Goal: Task Accomplishment & Management: Manage account settings

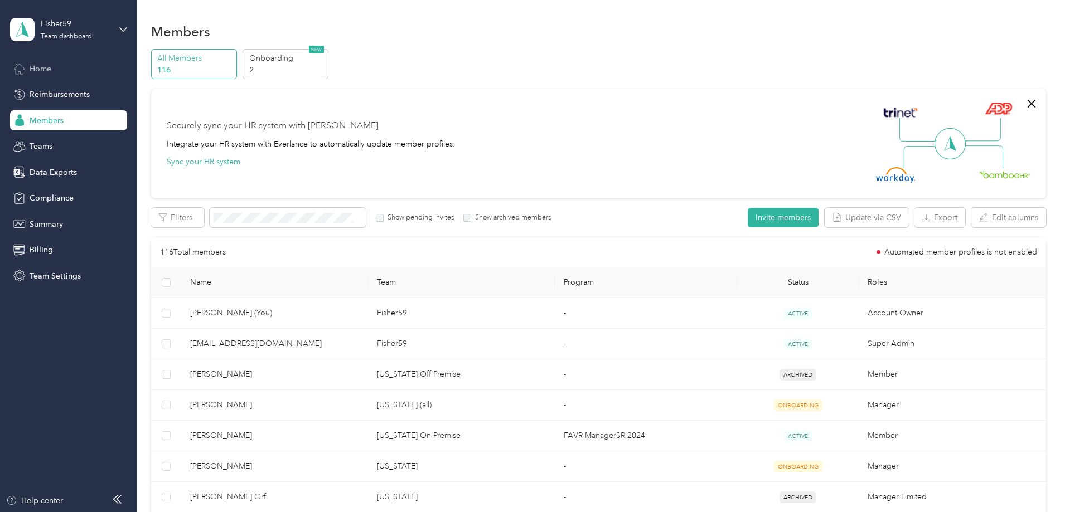
click at [47, 68] on span "Home" at bounding box center [41, 69] width 22 height 12
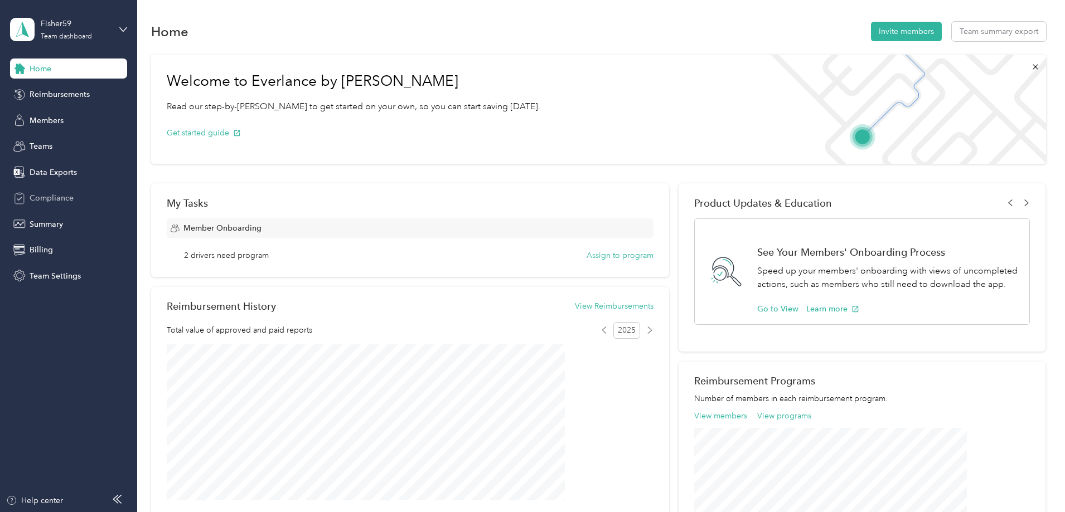
click at [49, 199] on span "Compliance" at bounding box center [52, 198] width 44 height 12
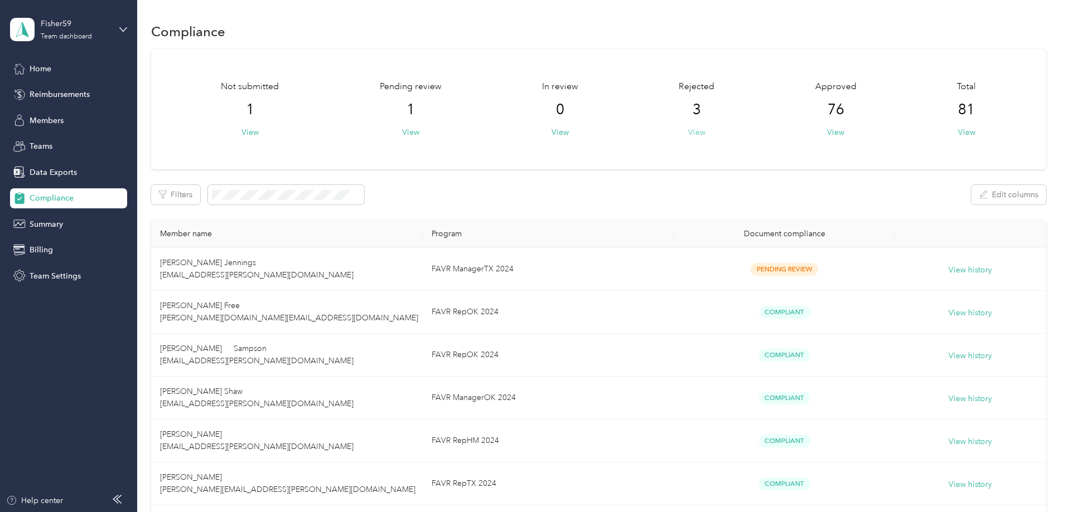
click at [688, 133] on button "View" at bounding box center [696, 133] width 17 height 12
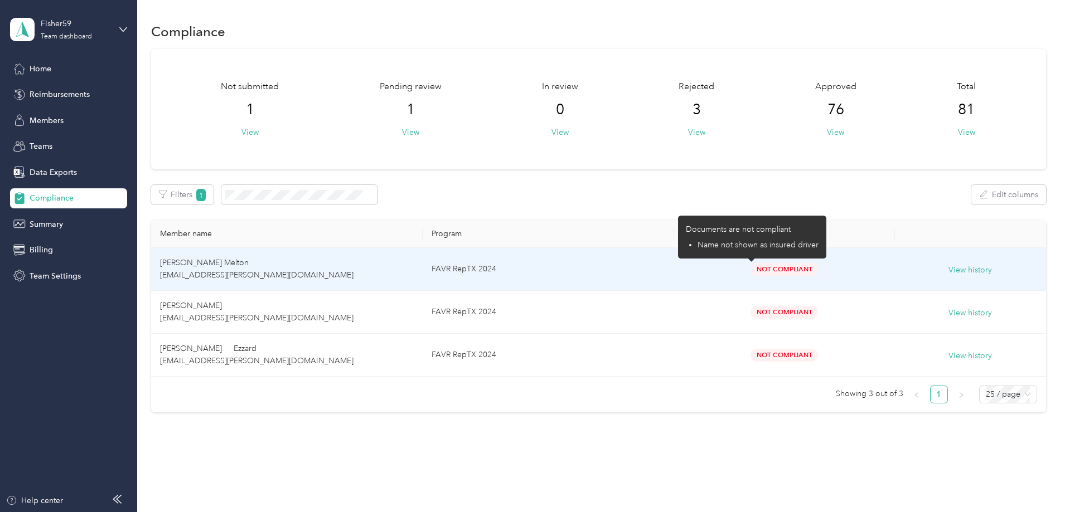
click at [751, 270] on span "Not Compliant" at bounding box center [784, 269] width 67 height 13
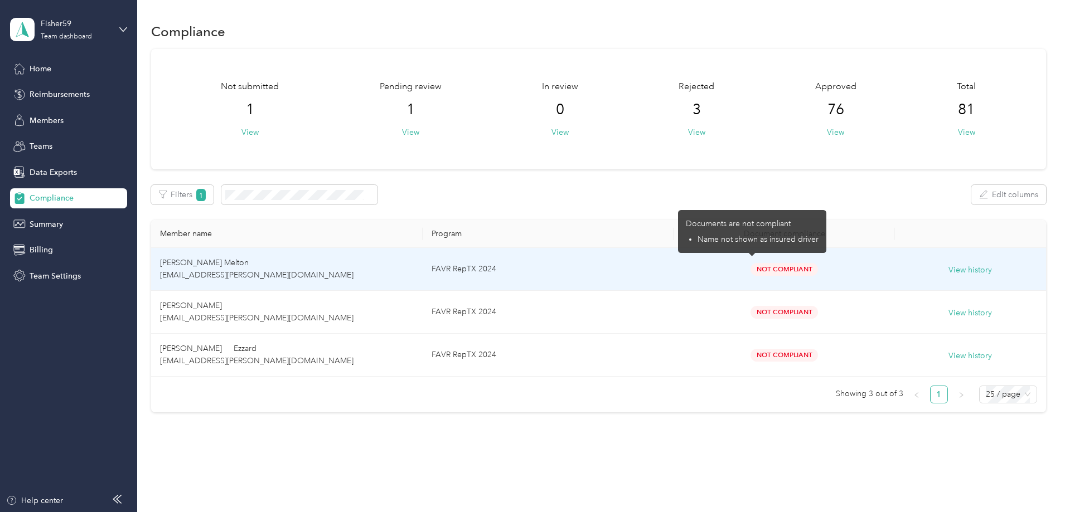
click at [585, 273] on td "FAVR RepTX 2024" at bounding box center [548, 269] width 251 height 43
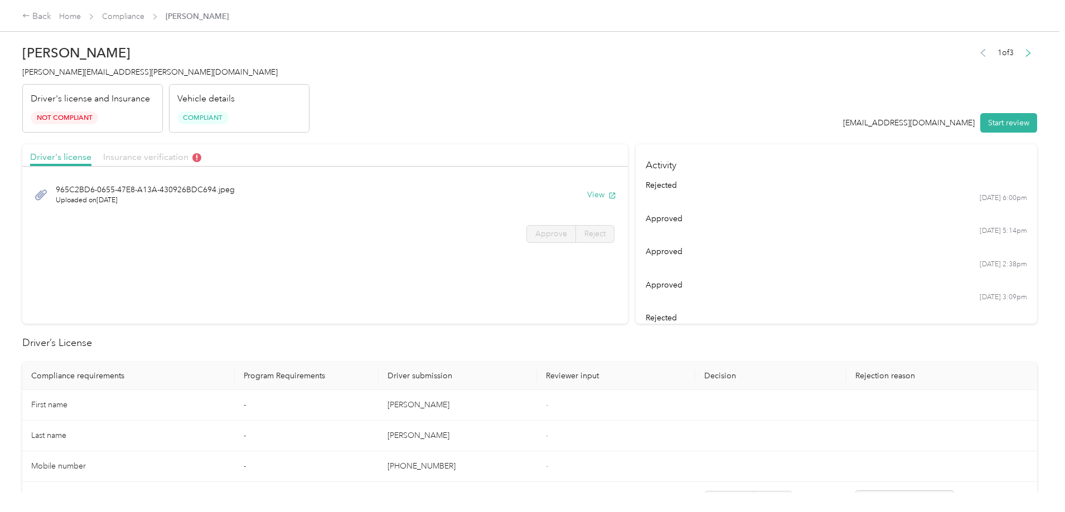
click at [201, 157] on span "Insurance verification" at bounding box center [152, 157] width 98 height 11
click at [587, 195] on button "View" at bounding box center [601, 195] width 29 height 12
click at [144, 14] on link "Compliance" at bounding box center [123, 16] width 42 height 9
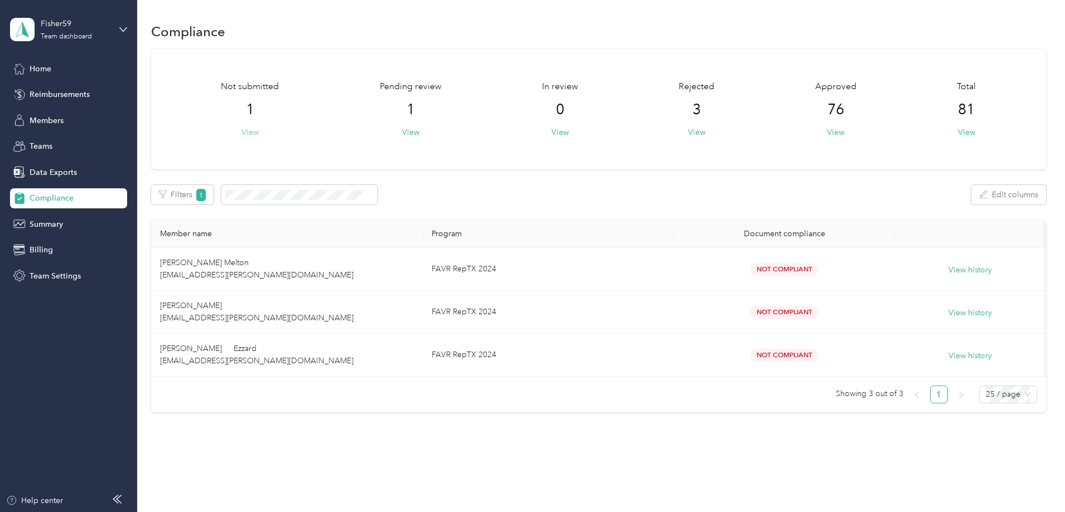
click at [259, 133] on button "View" at bounding box center [249, 133] width 17 height 12
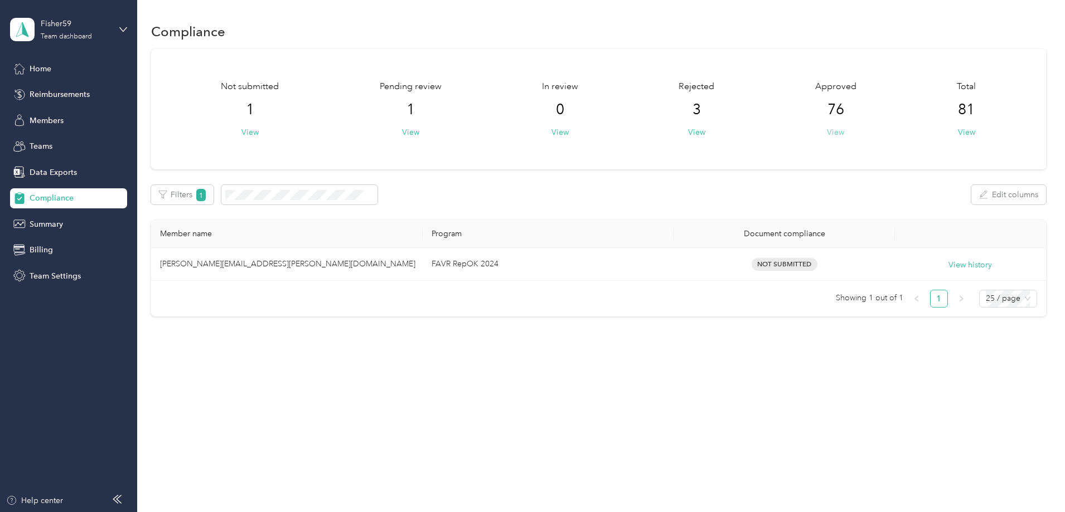
click at [827, 135] on button "View" at bounding box center [835, 133] width 17 height 12
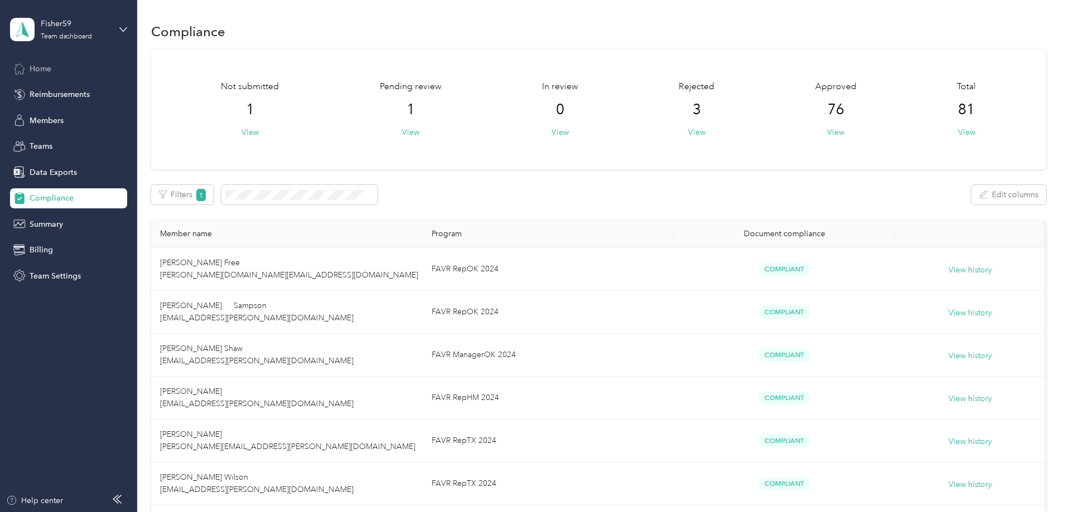
click at [49, 68] on span "Home" at bounding box center [41, 69] width 22 height 12
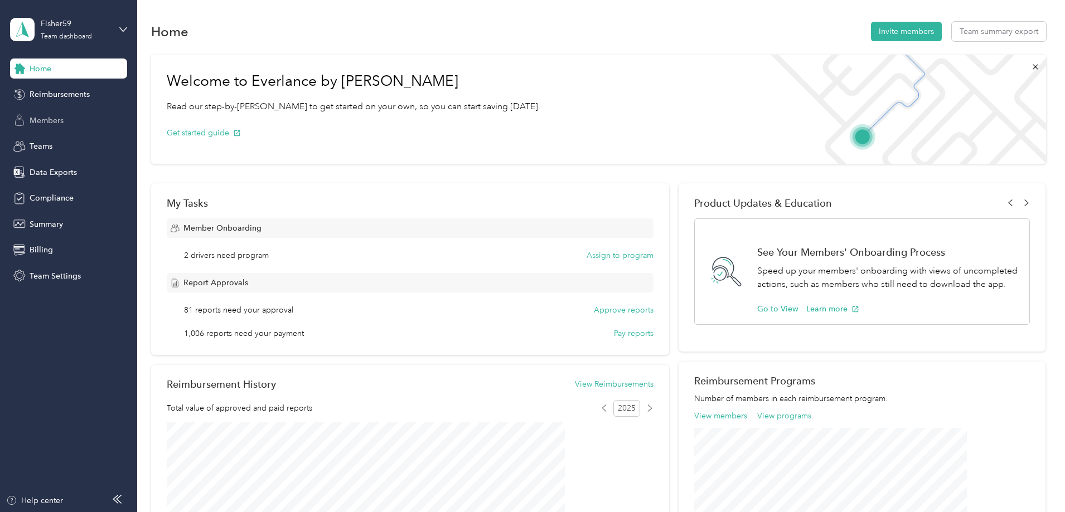
click at [56, 125] on span "Members" at bounding box center [47, 121] width 34 height 12
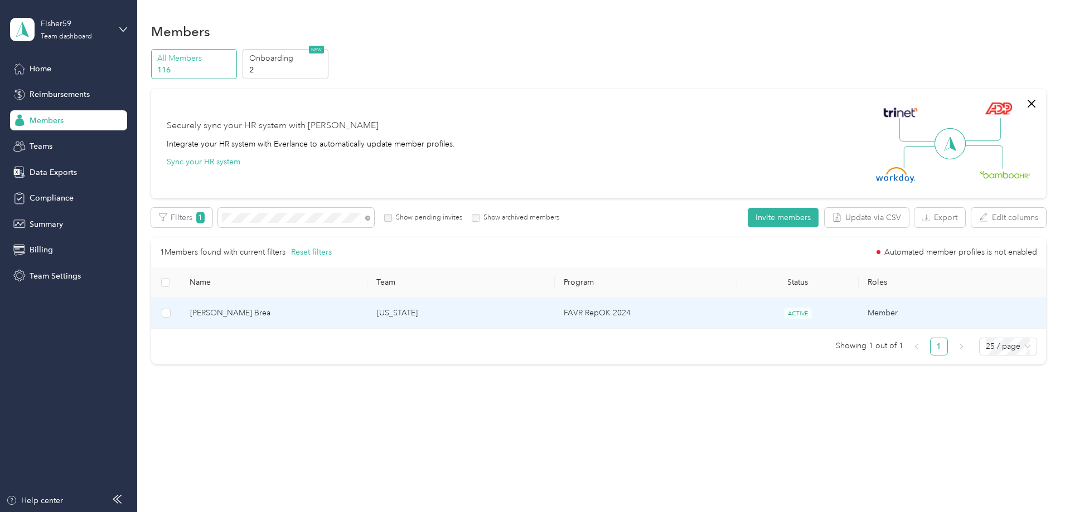
click at [341, 313] on span "[PERSON_NAME] Brea" at bounding box center [274, 313] width 169 height 12
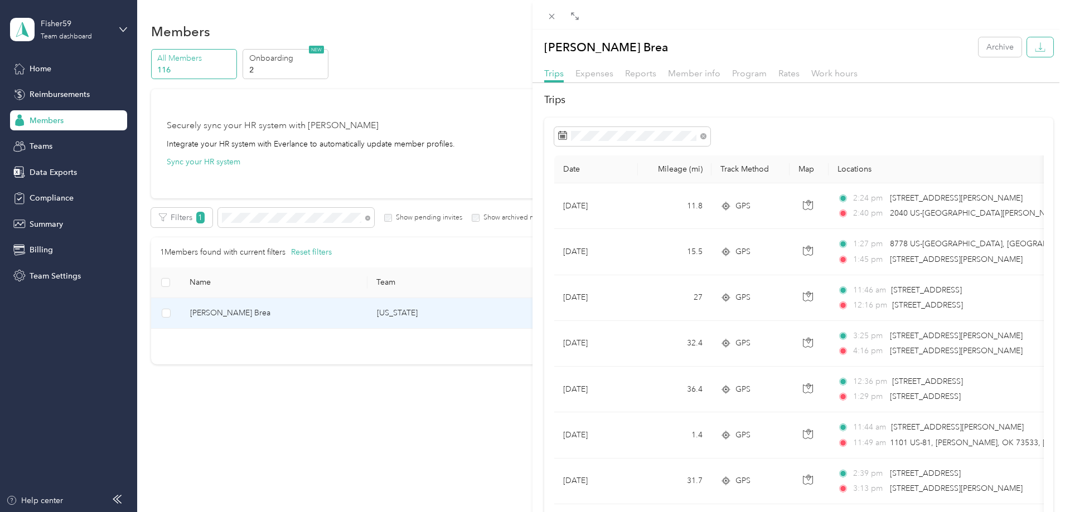
click at [1035, 49] on icon "button" at bounding box center [1040, 47] width 11 height 11
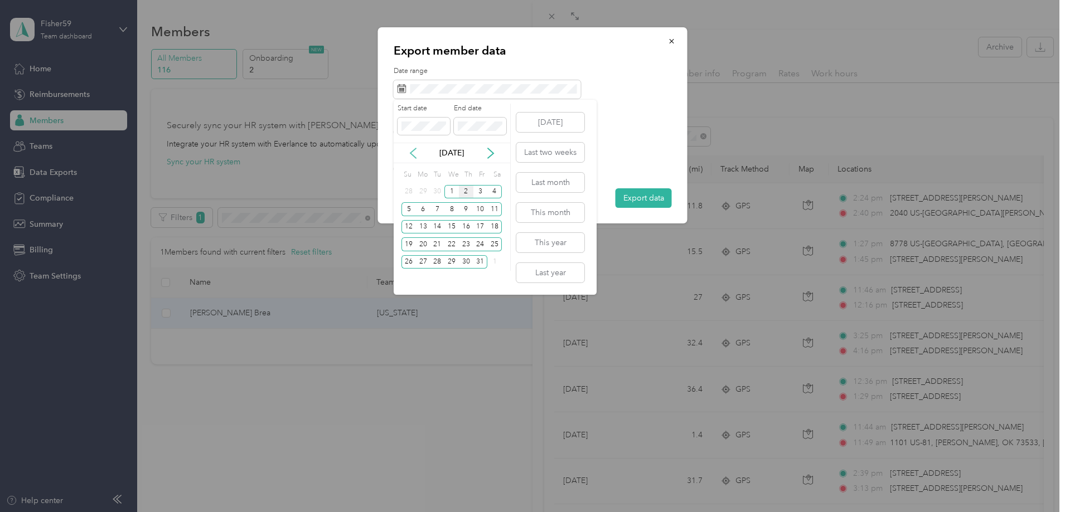
click at [415, 153] on icon at bounding box center [413, 153] width 11 height 11
click at [423, 192] on div "1" at bounding box center [423, 192] width 14 height 14
click at [438, 261] on div "30" at bounding box center [437, 262] width 14 height 14
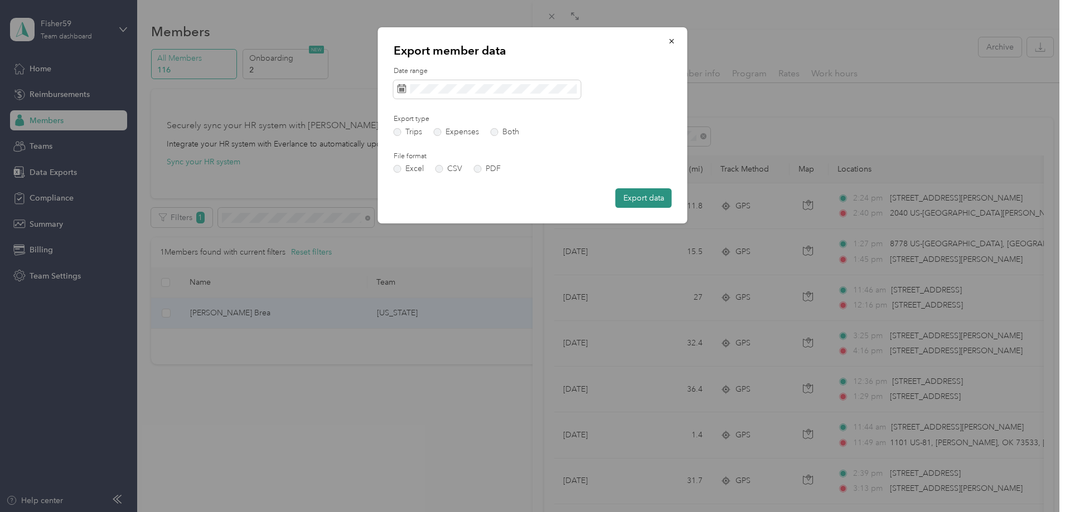
click at [644, 198] on button "Export data" at bounding box center [644, 198] width 56 height 20
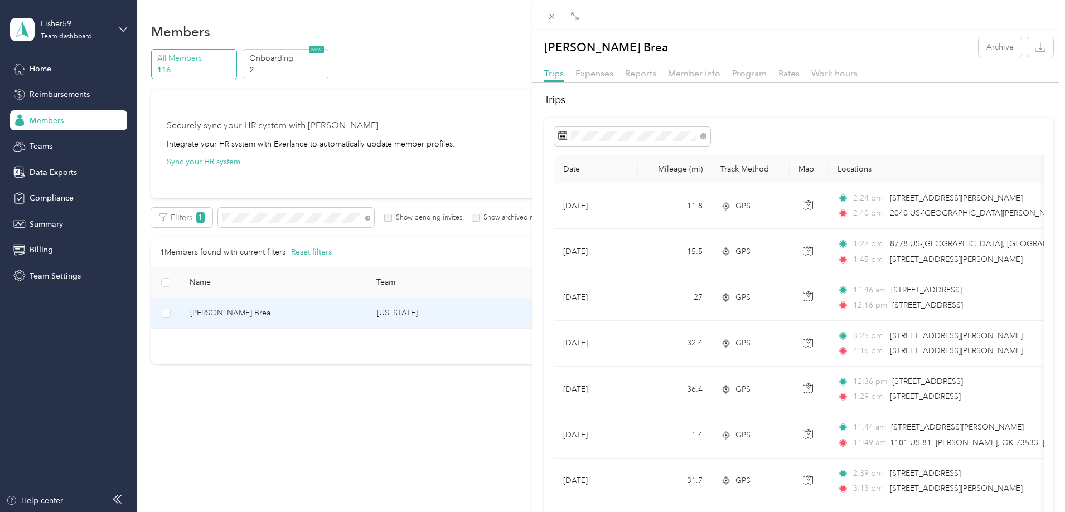
click at [178, 149] on div "[PERSON_NAME] Brea Archive Trips Expenses Reports Member info Program Rates Wor…" at bounding box center [532, 256] width 1065 height 512
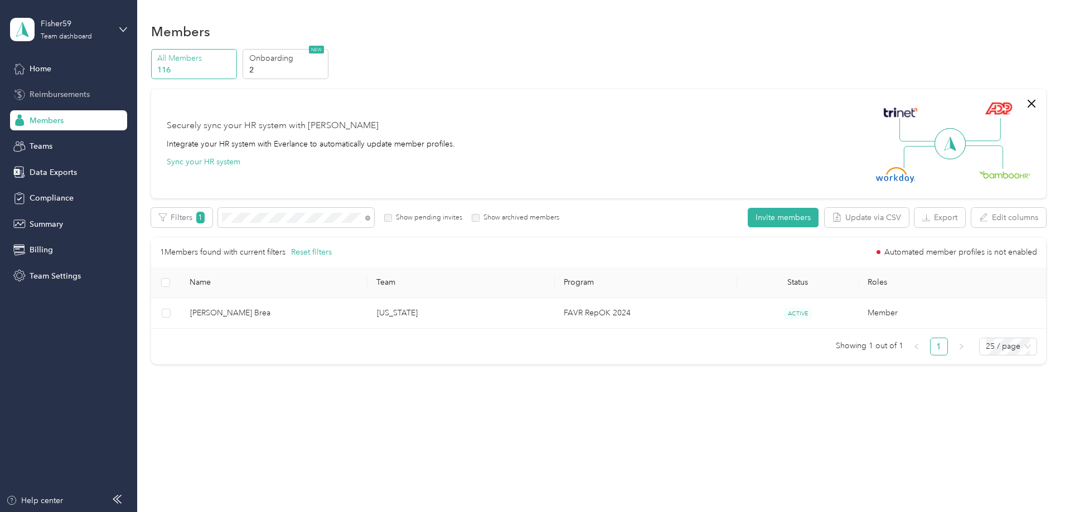
click at [46, 95] on span "Reimbursements" at bounding box center [60, 95] width 60 height 12
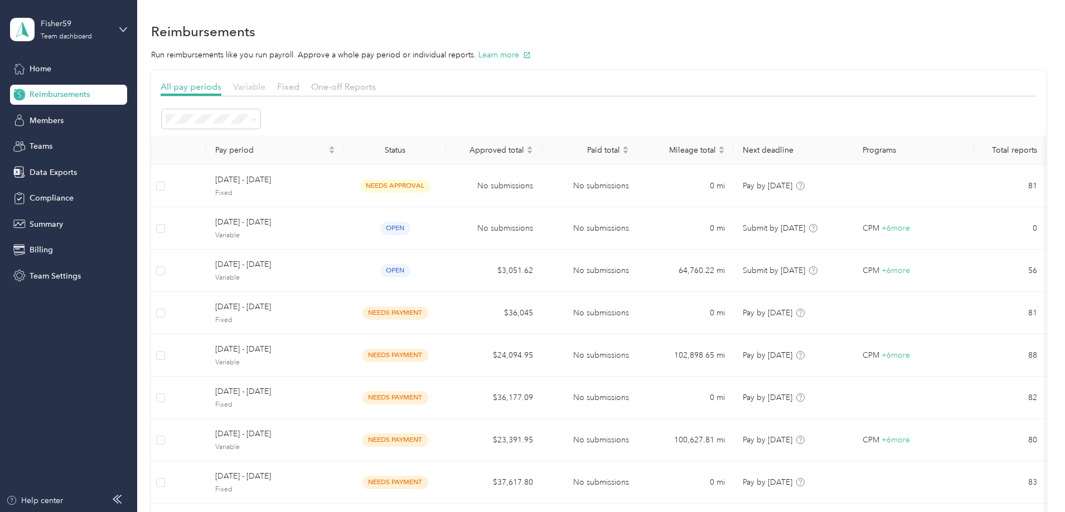
click at [265, 86] on span "Variable" at bounding box center [249, 86] width 32 height 11
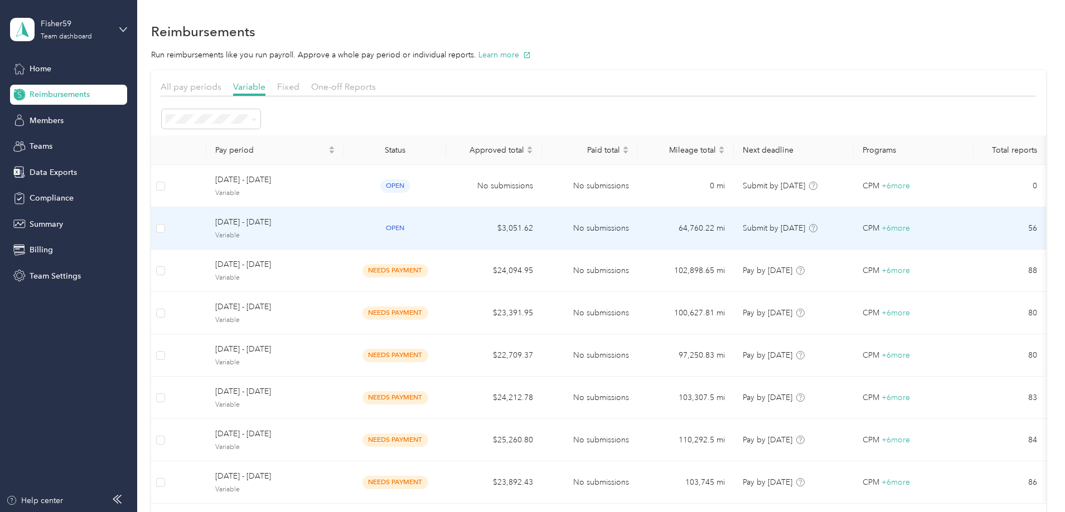
click at [437, 233] on div "open" at bounding box center [395, 228] width 84 height 13
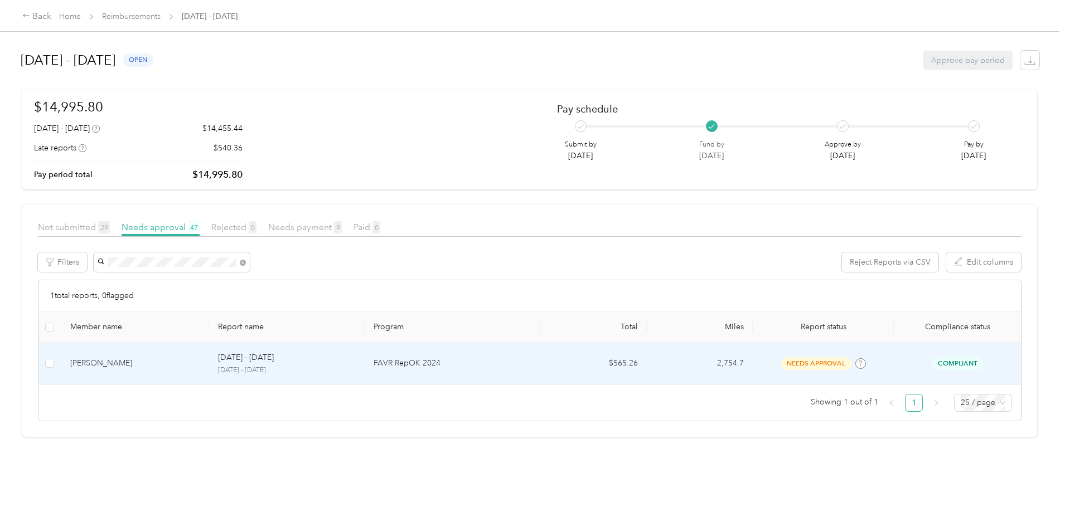
click at [541, 363] on td "$565.26" at bounding box center [594, 364] width 106 height 42
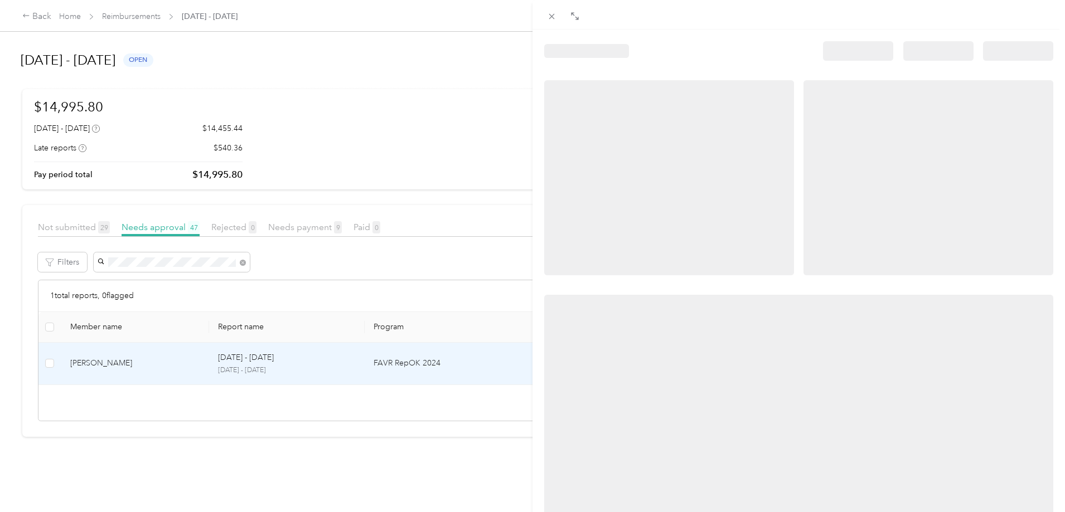
click at [249, 261] on div at bounding box center [532, 256] width 1065 height 512
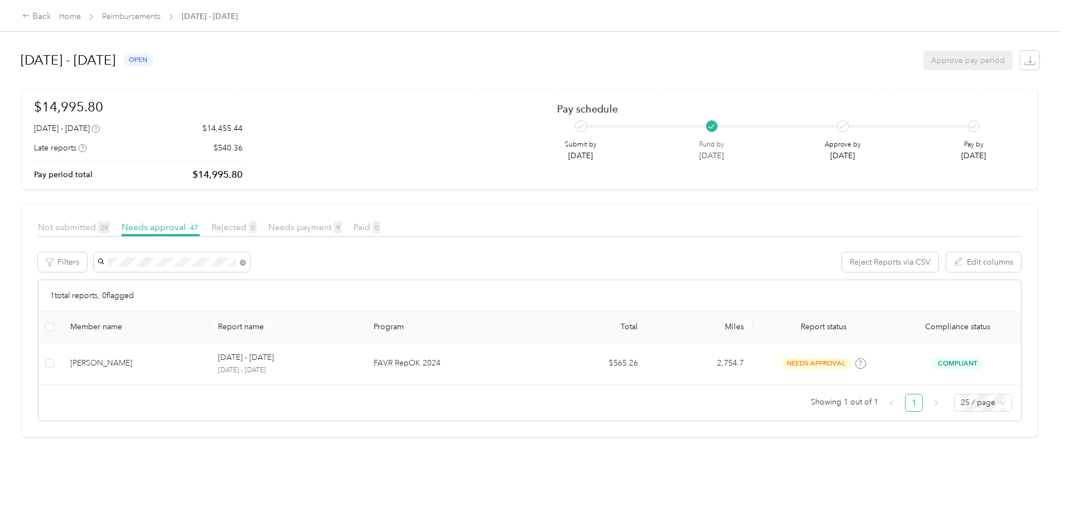
click at [237, 263] on div at bounding box center [532, 256] width 1065 height 512
click at [217, 299] on span "[PERSON_NAME] Brea" at bounding box center [230, 302] width 80 height 9
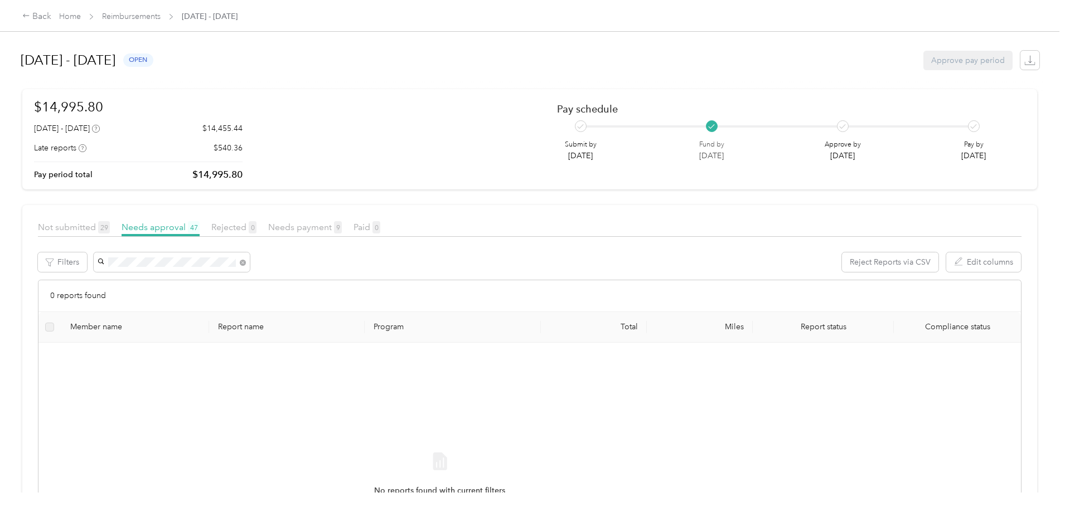
click at [110, 221] on div "Not submitted 29" at bounding box center [74, 228] width 72 height 14
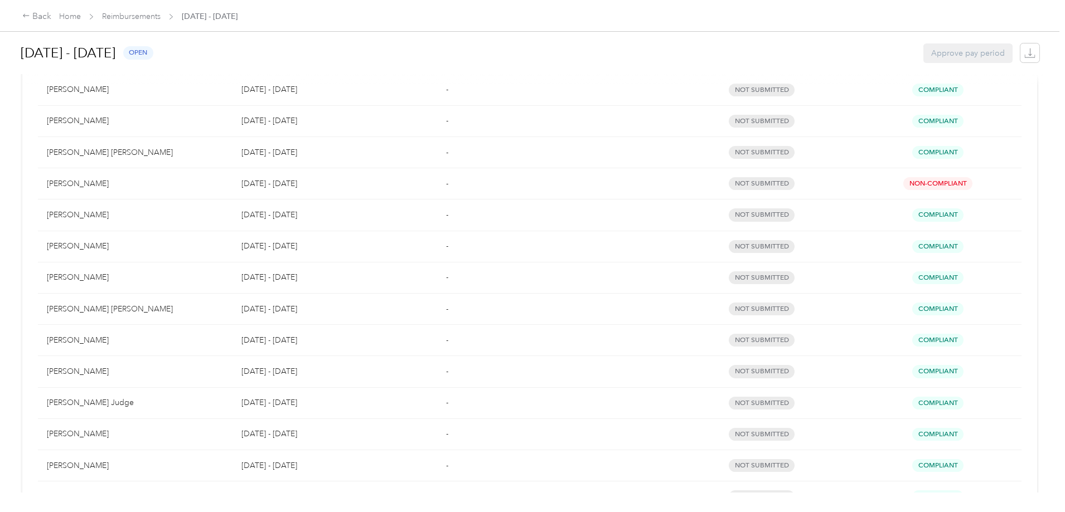
scroll to position [613, 0]
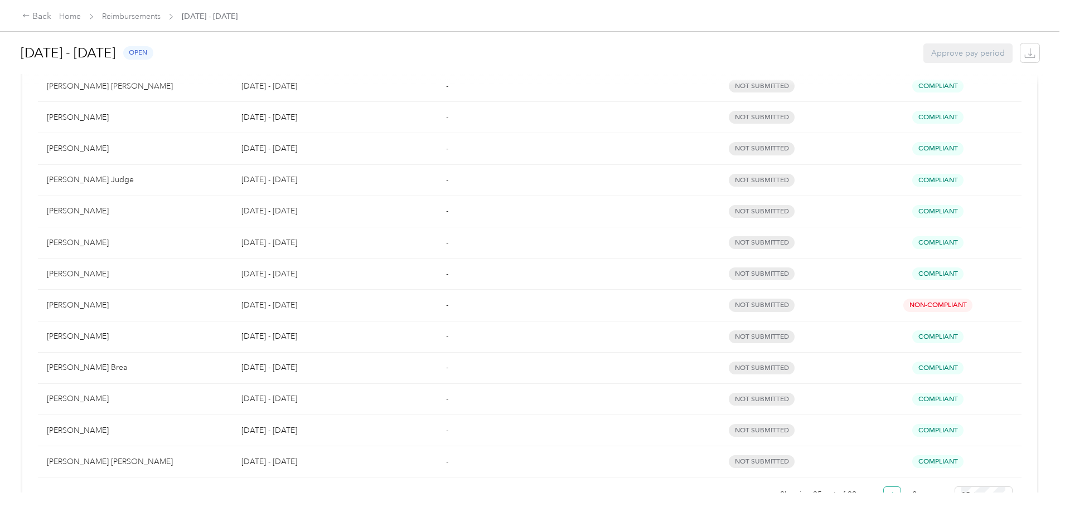
click at [224, 365] on div "[PERSON_NAME] Brea" at bounding box center [135, 368] width 177 height 12
click at [385, 367] on p "[DATE] - [DATE]" at bounding box center [334, 368] width 186 height 12
click at [220, 369] on div "[PERSON_NAME] Brea" at bounding box center [135, 368] width 177 height 12
click at [191, 367] on div "[PERSON_NAME] Brea" at bounding box center [135, 368] width 177 height 12
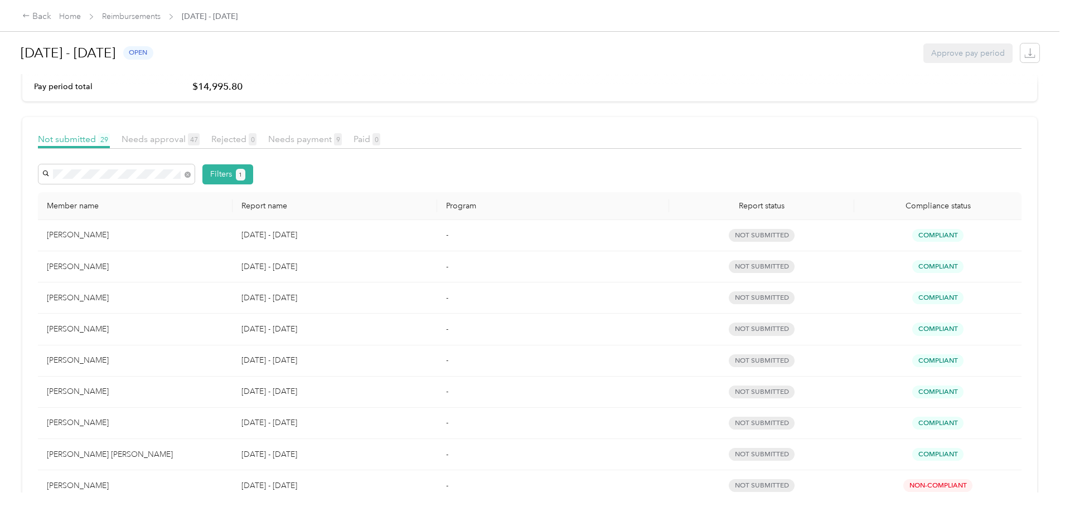
scroll to position [0, 0]
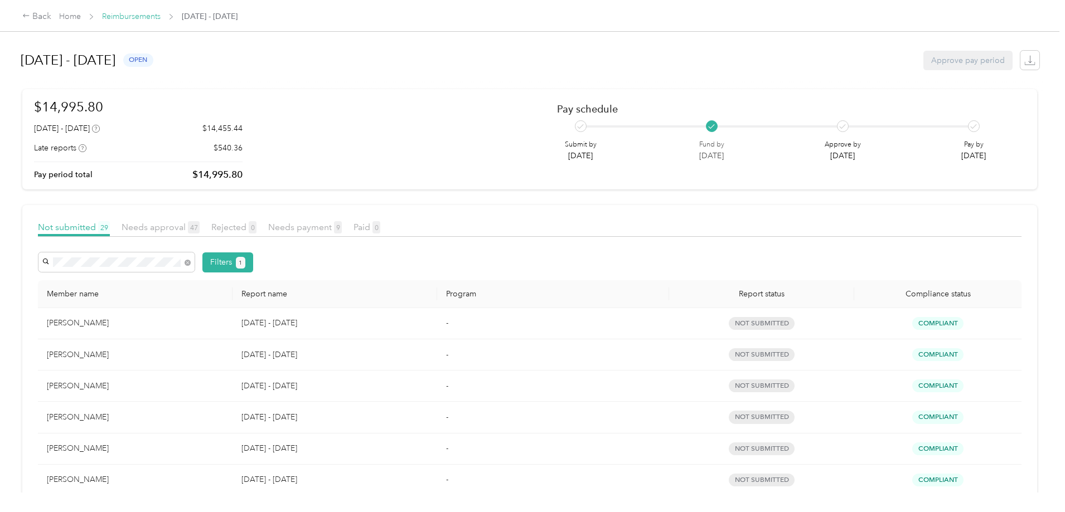
click at [161, 16] on link "Reimbursements" at bounding box center [131, 16] width 59 height 9
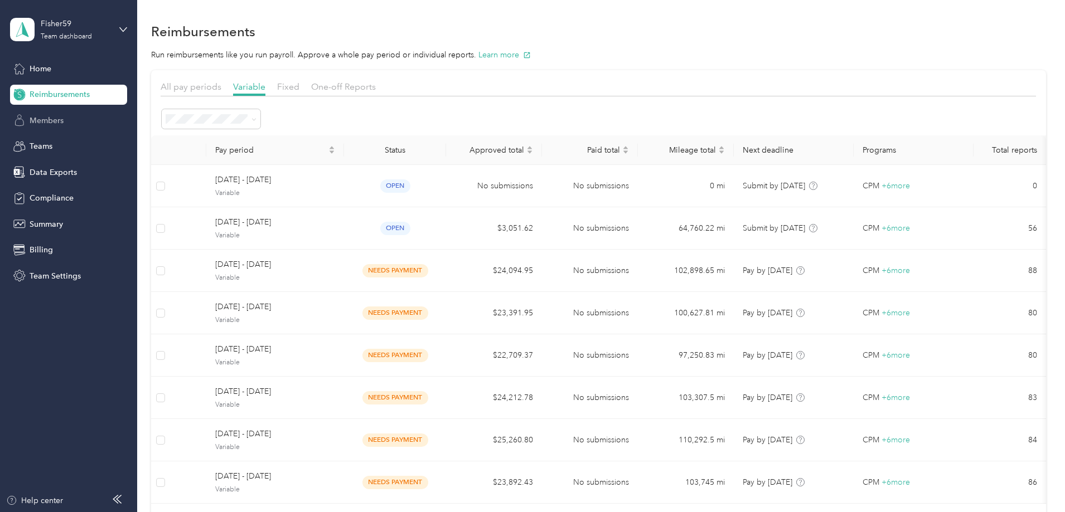
click at [39, 122] on span "Members" at bounding box center [47, 121] width 34 height 12
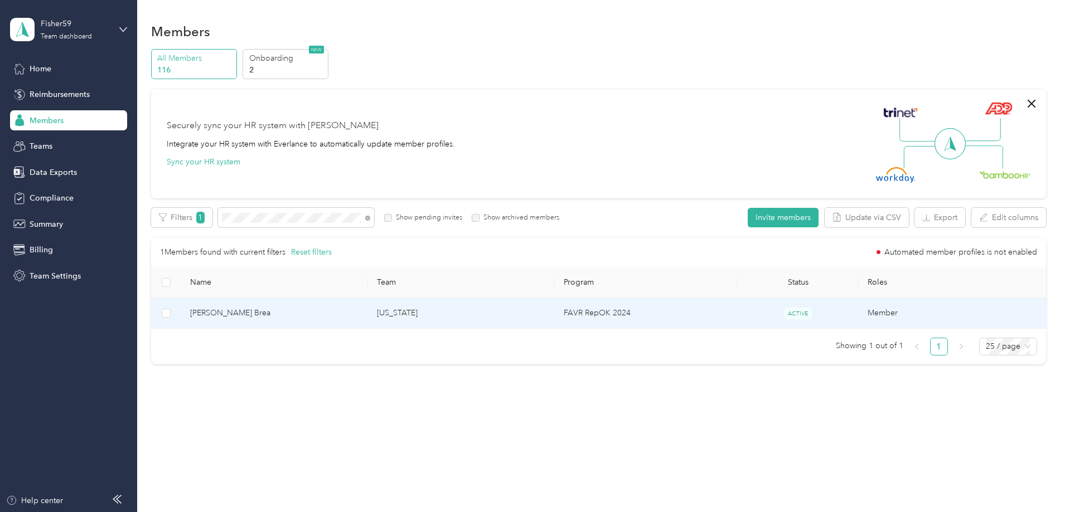
click at [329, 313] on span "[PERSON_NAME] Brea" at bounding box center [274, 313] width 169 height 12
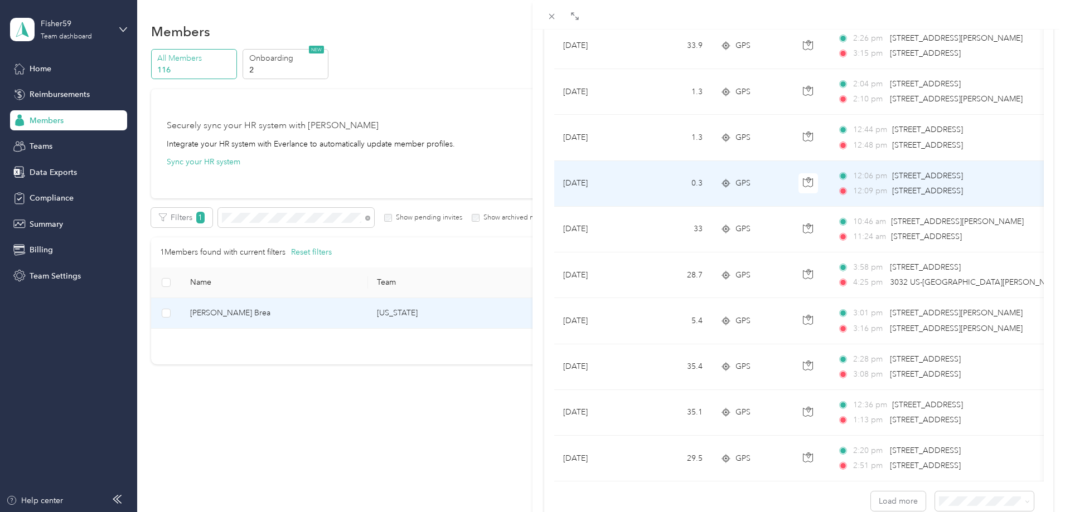
scroll to position [912, 0]
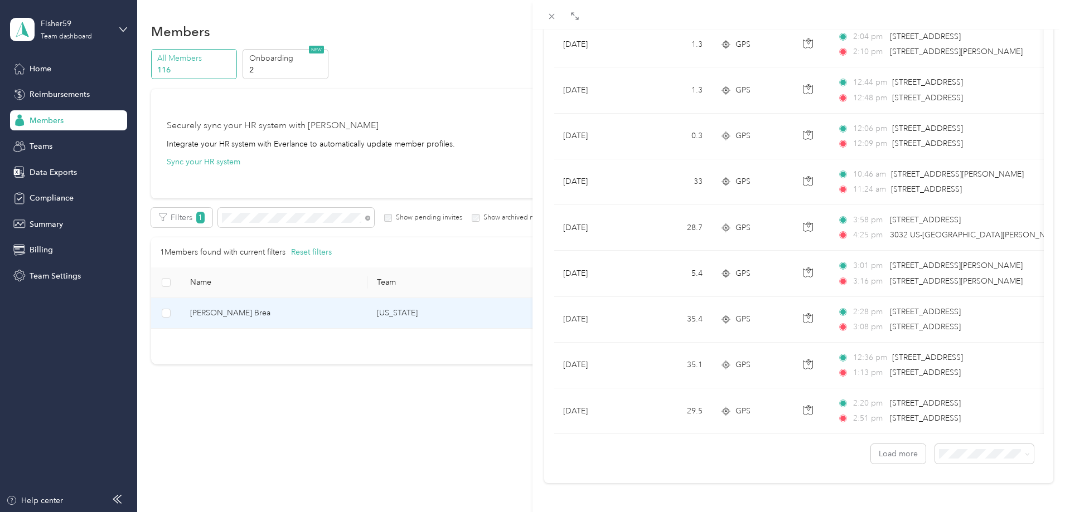
click at [950, 428] on li "100 per load" at bounding box center [976, 424] width 99 height 20
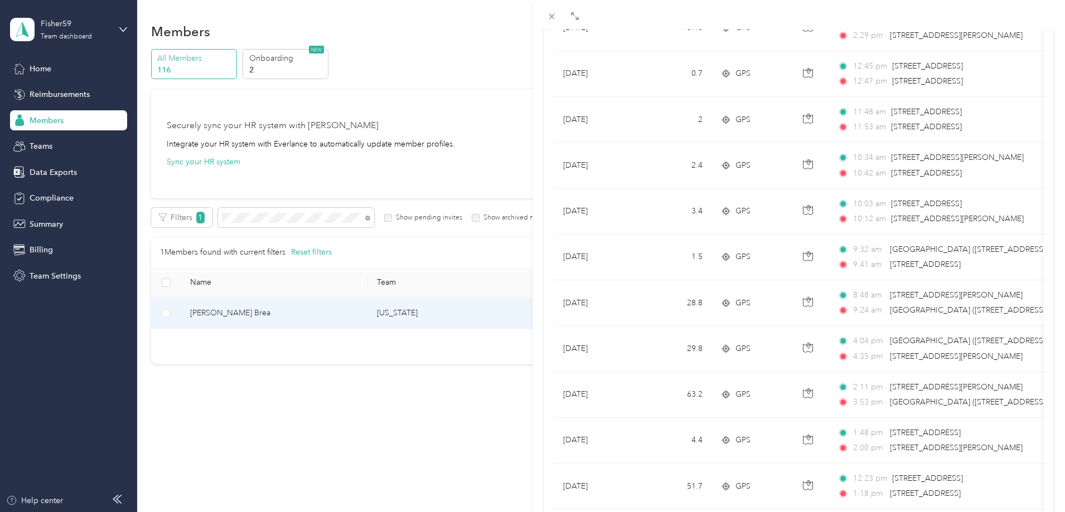
scroll to position [3756, 0]
